Goal: Transaction & Acquisition: Purchase product/service

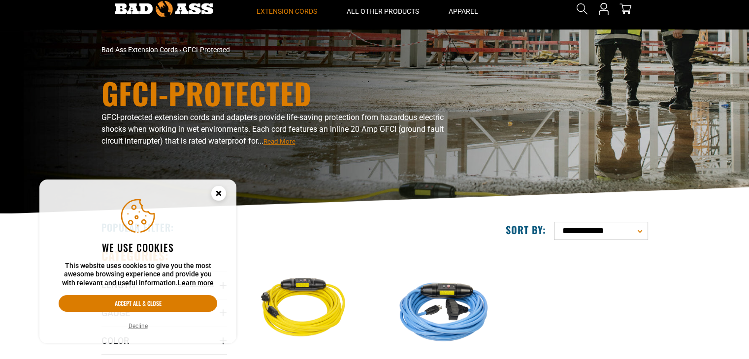
scroll to position [246, 0]
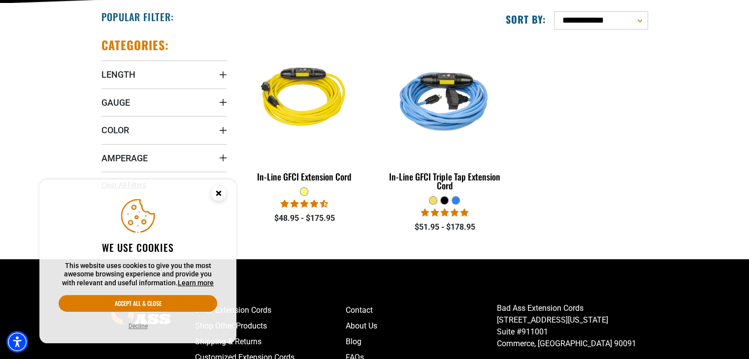
click at [215, 193] on circle "Cookie Consent" at bounding box center [218, 193] width 15 height 15
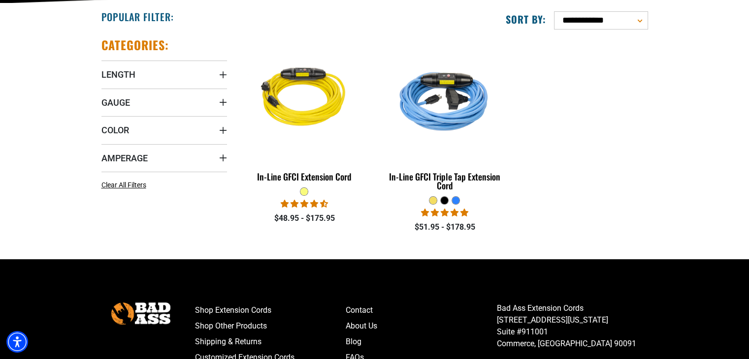
drag, startPoint x: 341, startPoint y: 182, endPoint x: 228, endPoint y: 225, distance: 120.1
click at [229, 225] on div "Categories: Length Length 3 FT (2) 3 FT (2 products) 25 FT (2) 25 FT (2 product…" at bounding box center [164, 144] width 140 height 229
click at [205, 79] on summary "Length" at bounding box center [164, 75] width 126 height 28
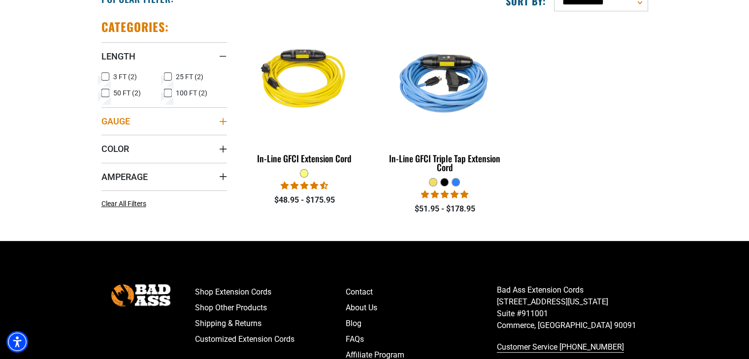
scroll to position [345, 0]
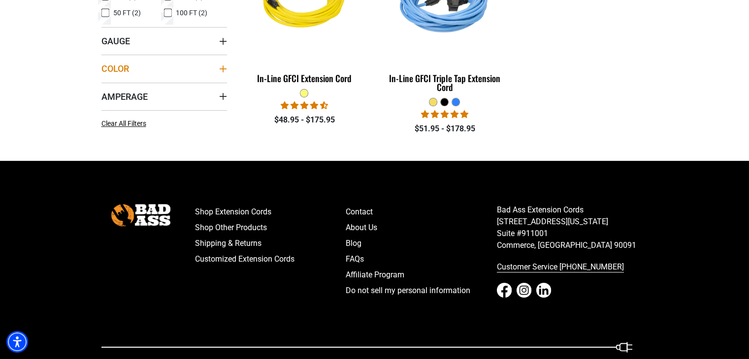
click at [175, 74] on summary "Color" at bounding box center [164, 69] width 126 height 28
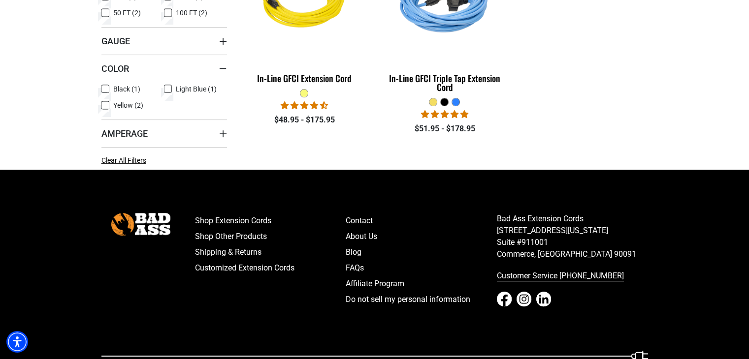
click at [110, 88] on label "Black (1) Black (1 product)" at bounding box center [132, 89] width 63 height 13
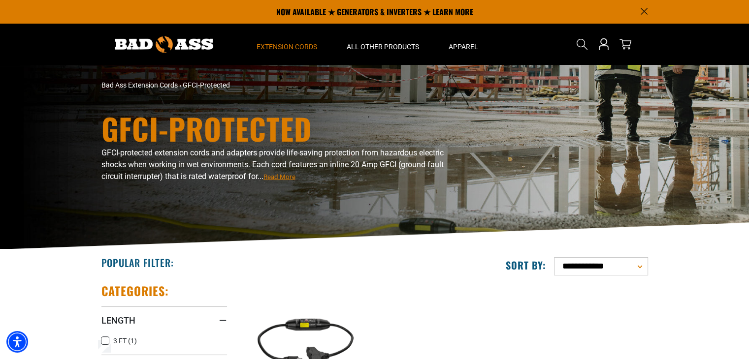
scroll to position [280, 0]
